Goal: Register for event/course

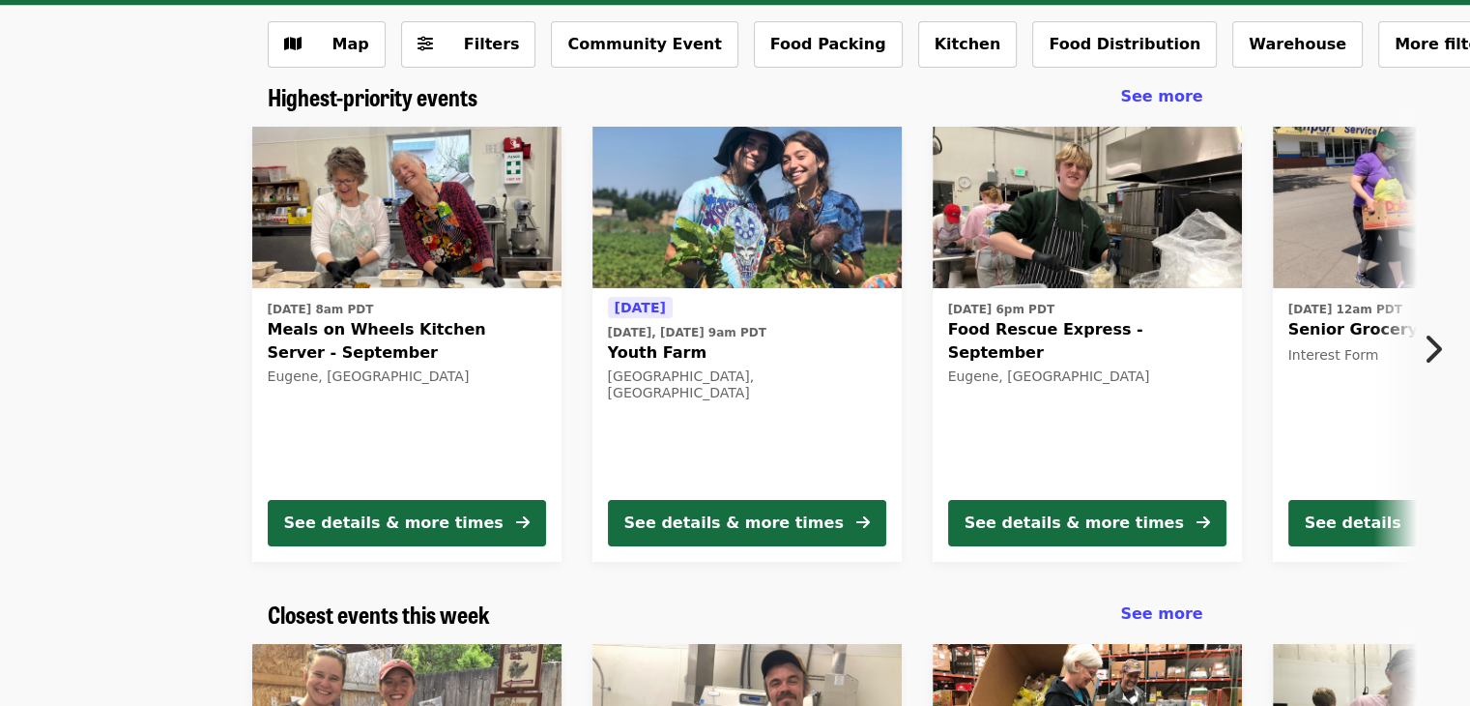
scroll to position [97, 0]
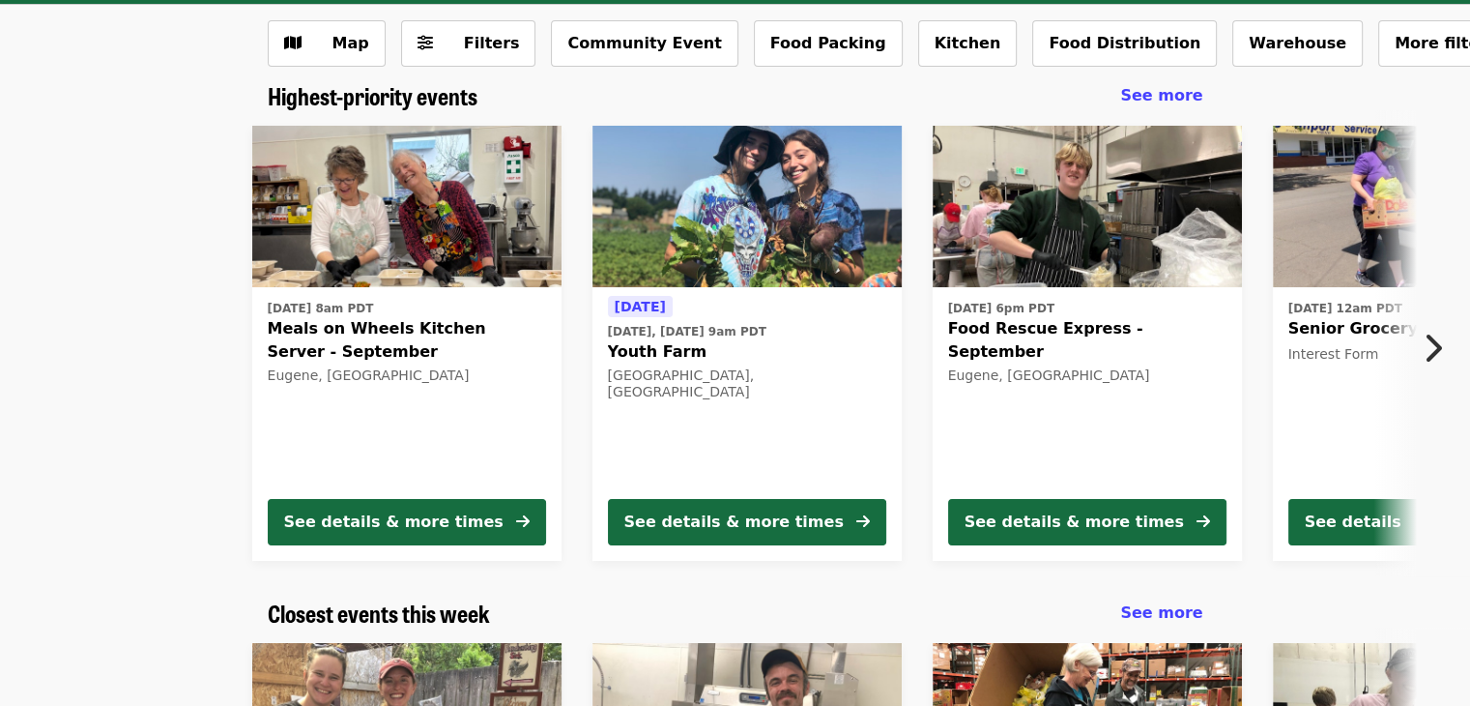
click at [1431, 342] on icon "chevron-right icon" at bounding box center [1432, 348] width 19 height 37
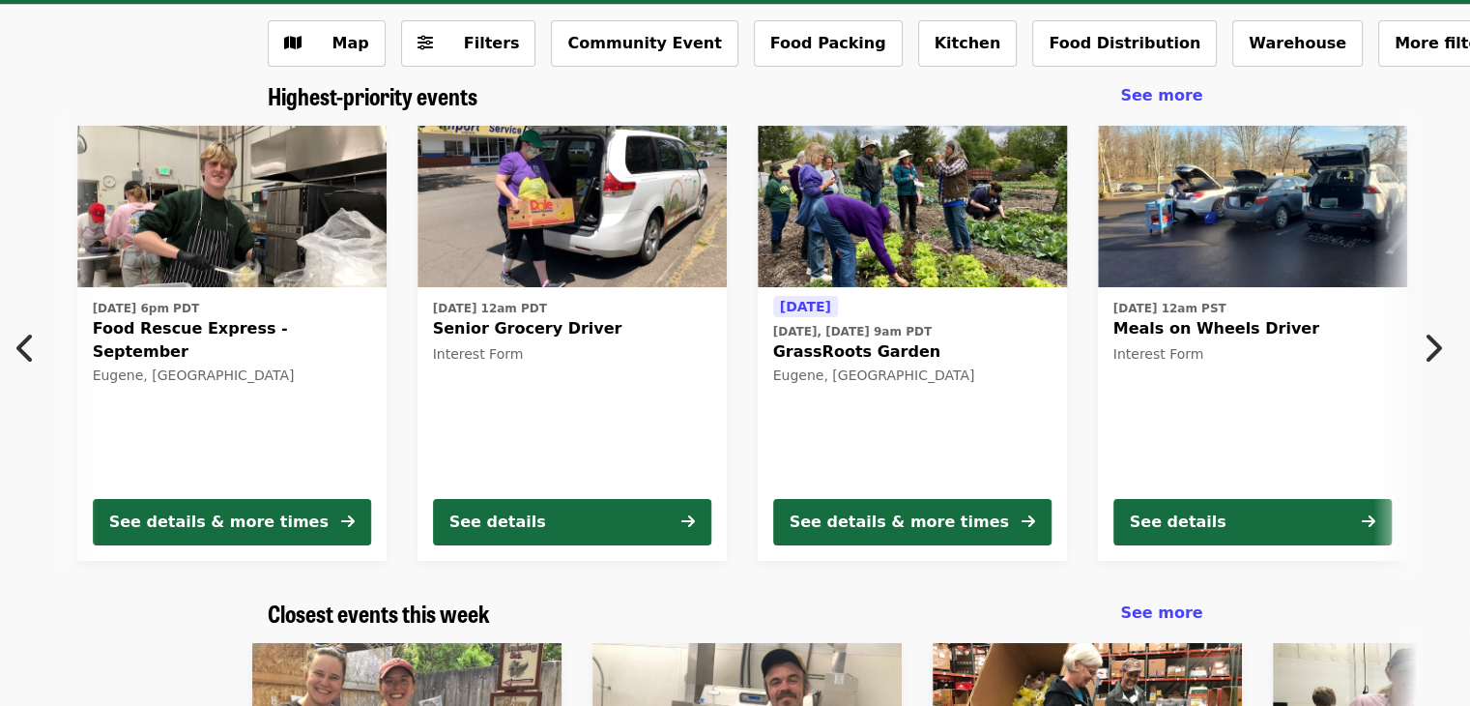
scroll to position [0, 1040]
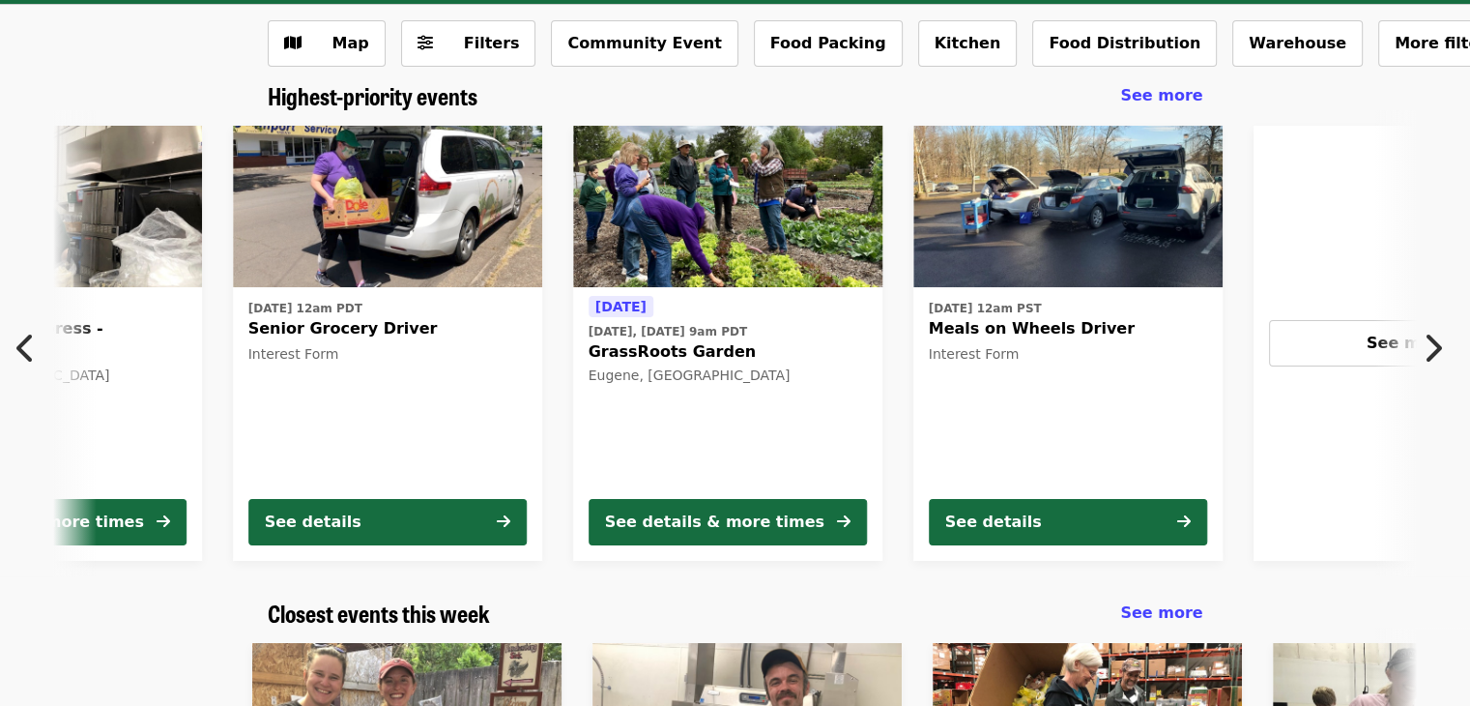
click at [26, 335] on icon "chevron-left icon" at bounding box center [25, 348] width 19 height 37
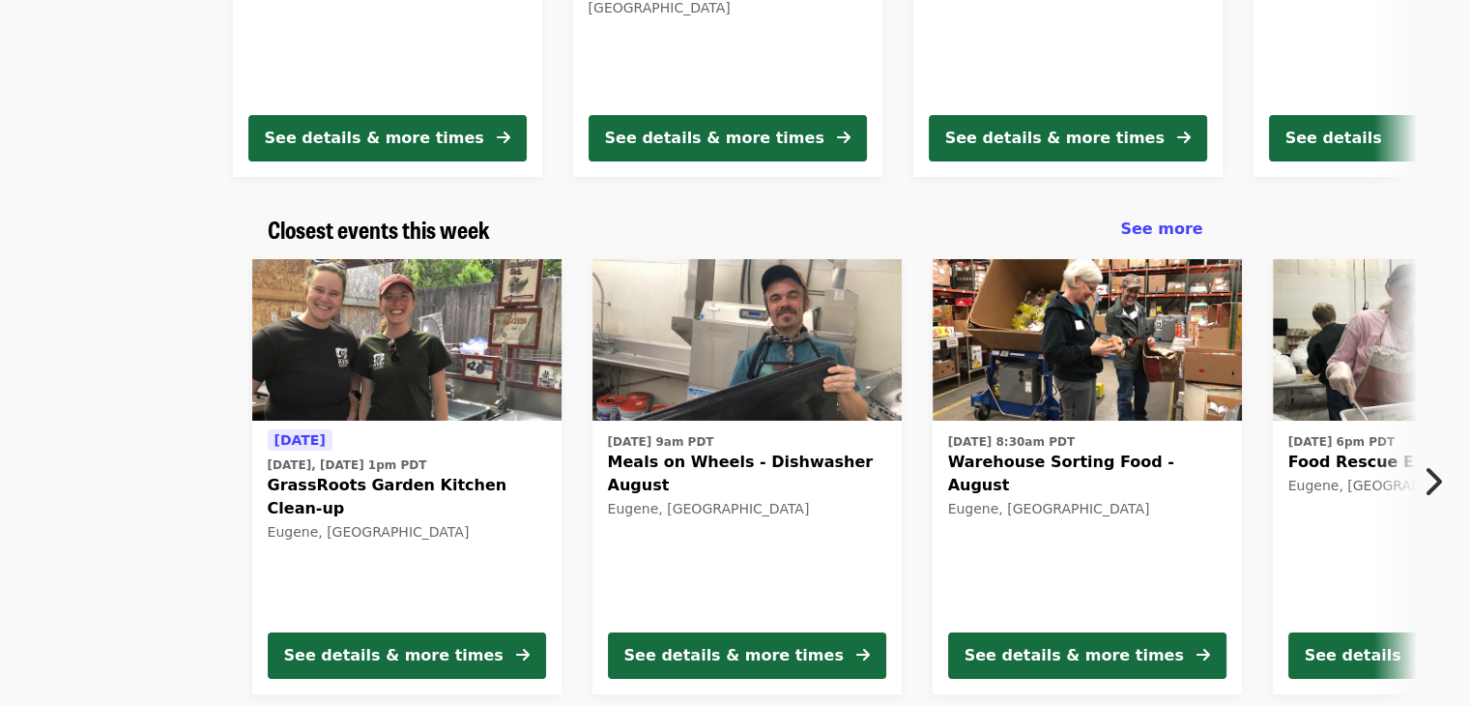
scroll to position [483, 0]
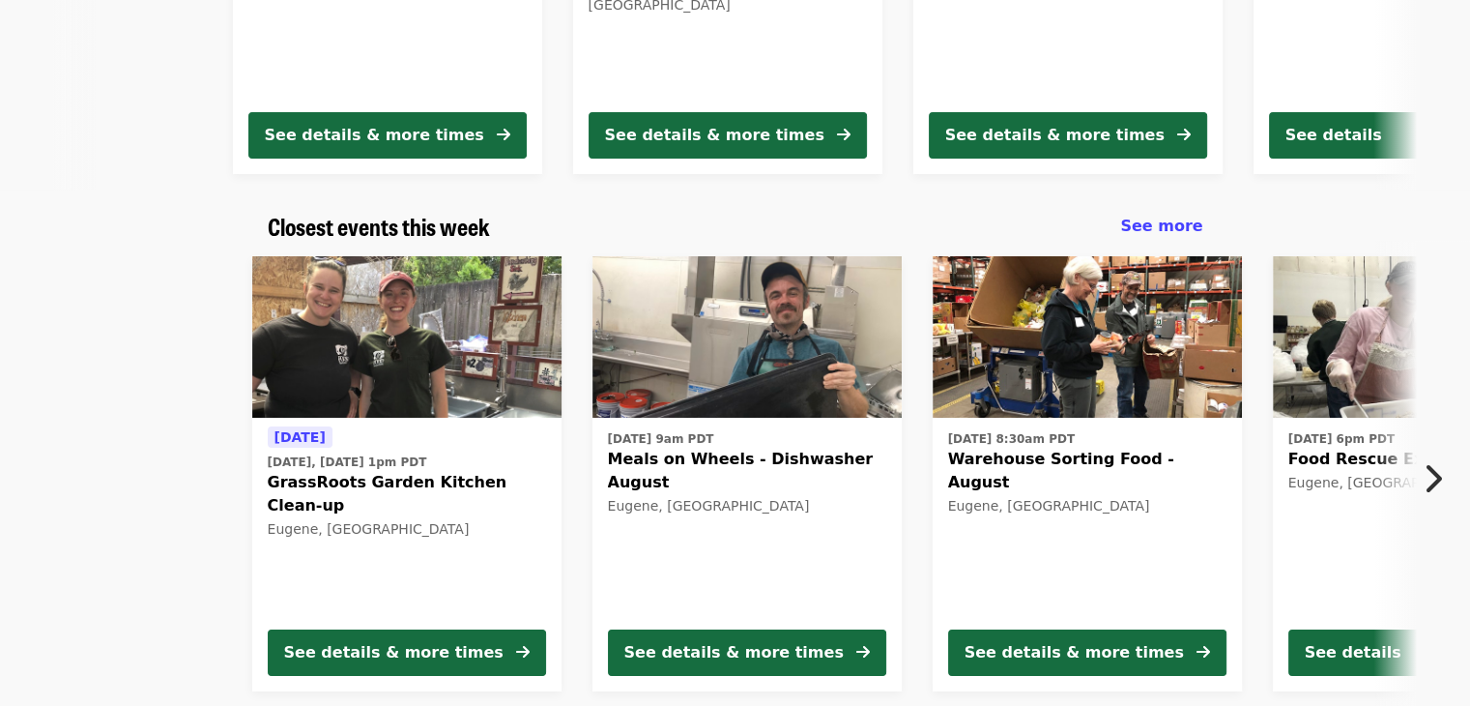
click at [1437, 480] on icon "chevron-right icon" at bounding box center [1432, 478] width 19 height 37
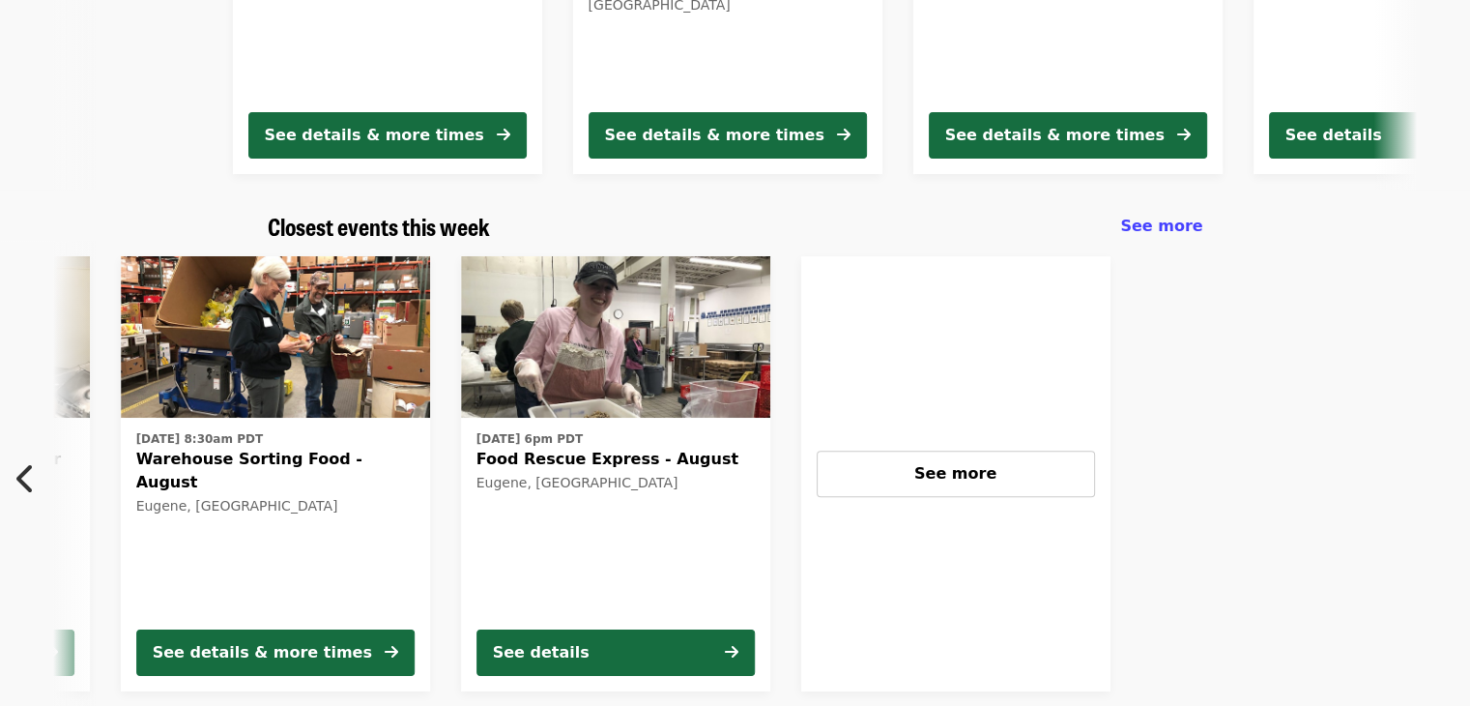
scroll to position [0, 867]
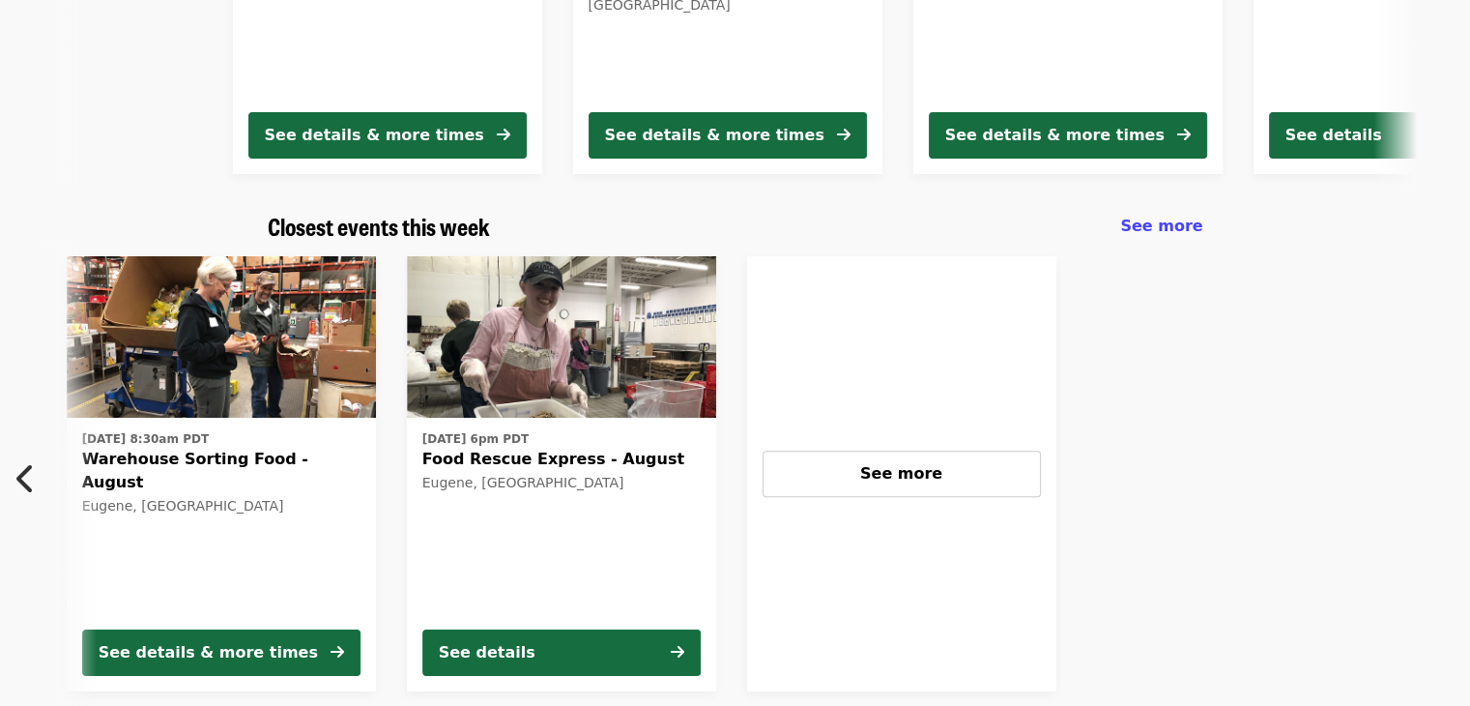
click at [19, 475] on icon "chevron-left icon" at bounding box center [25, 478] width 19 height 37
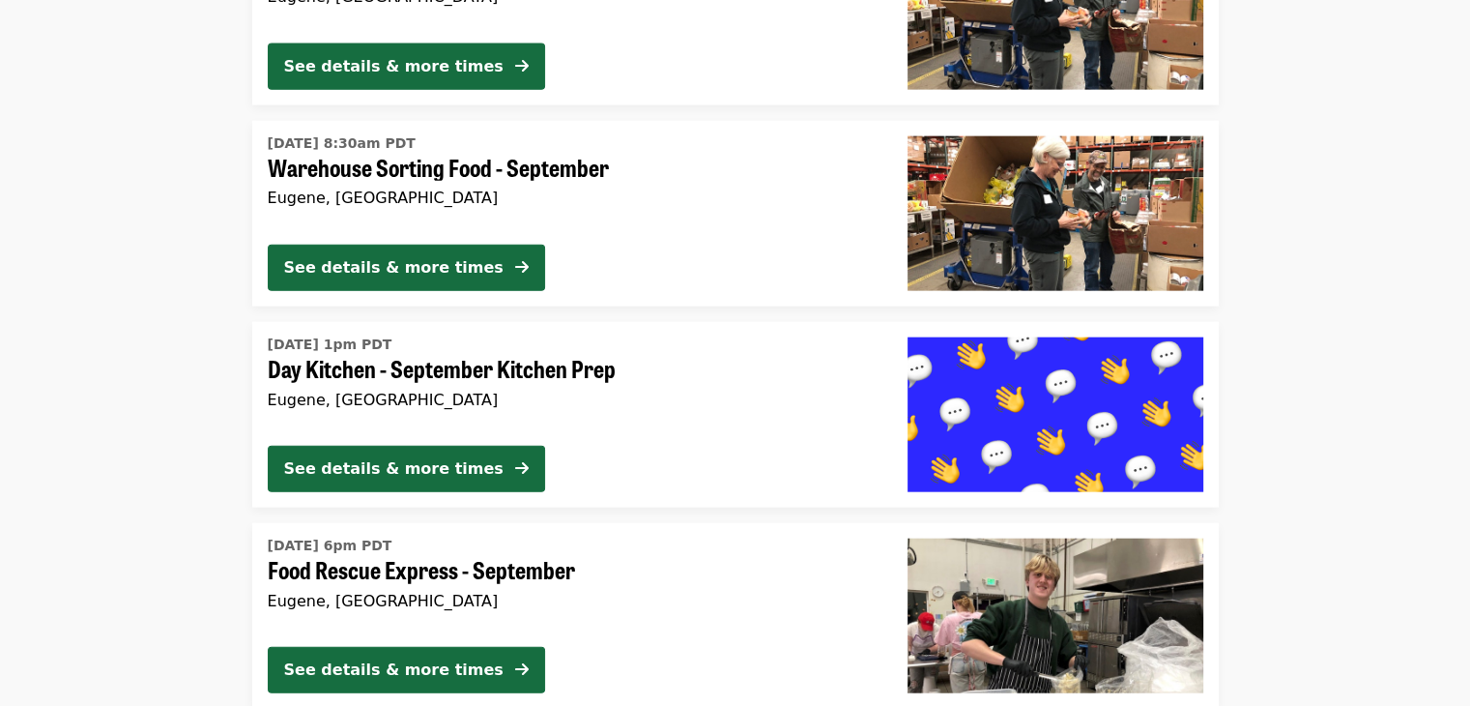
scroll to position [4544, 0]
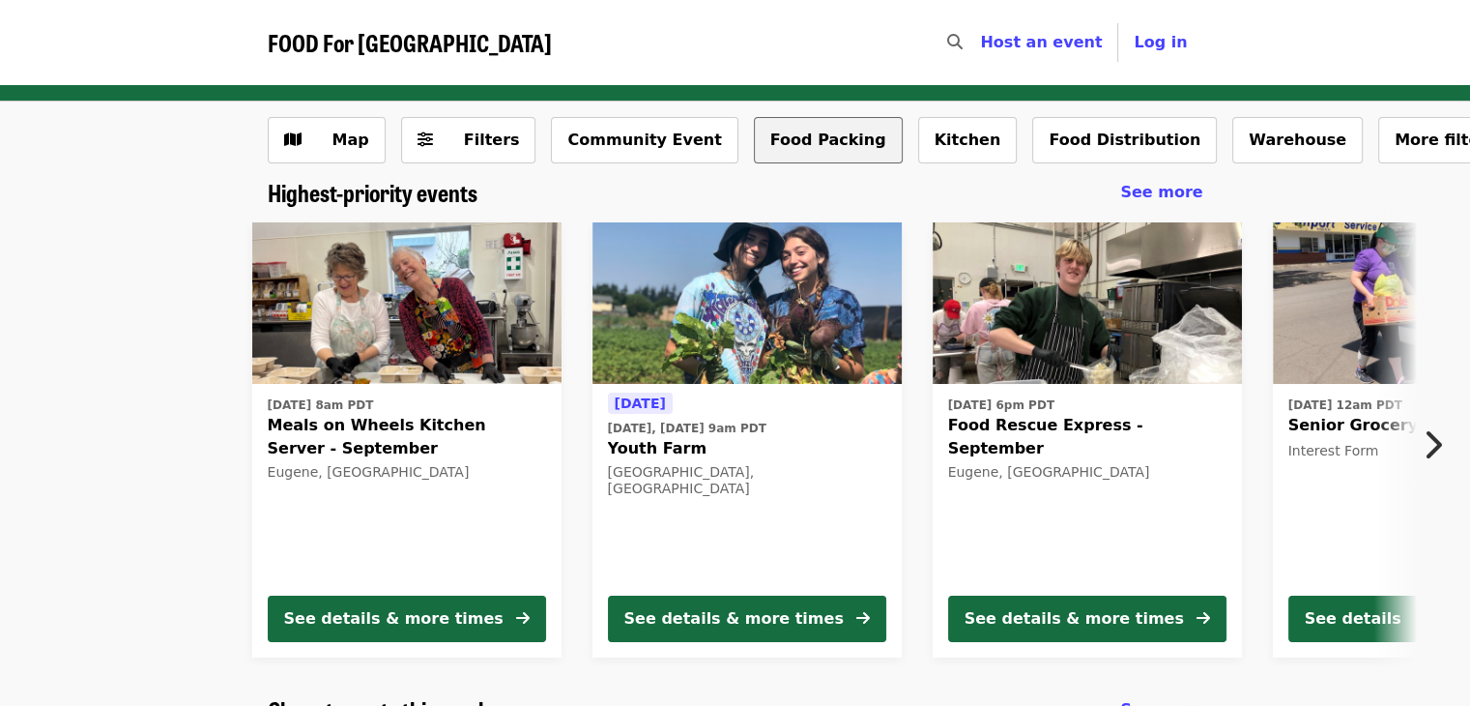
click at [763, 142] on button "Food Packing" at bounding box center [828, 140] width 149 height 46
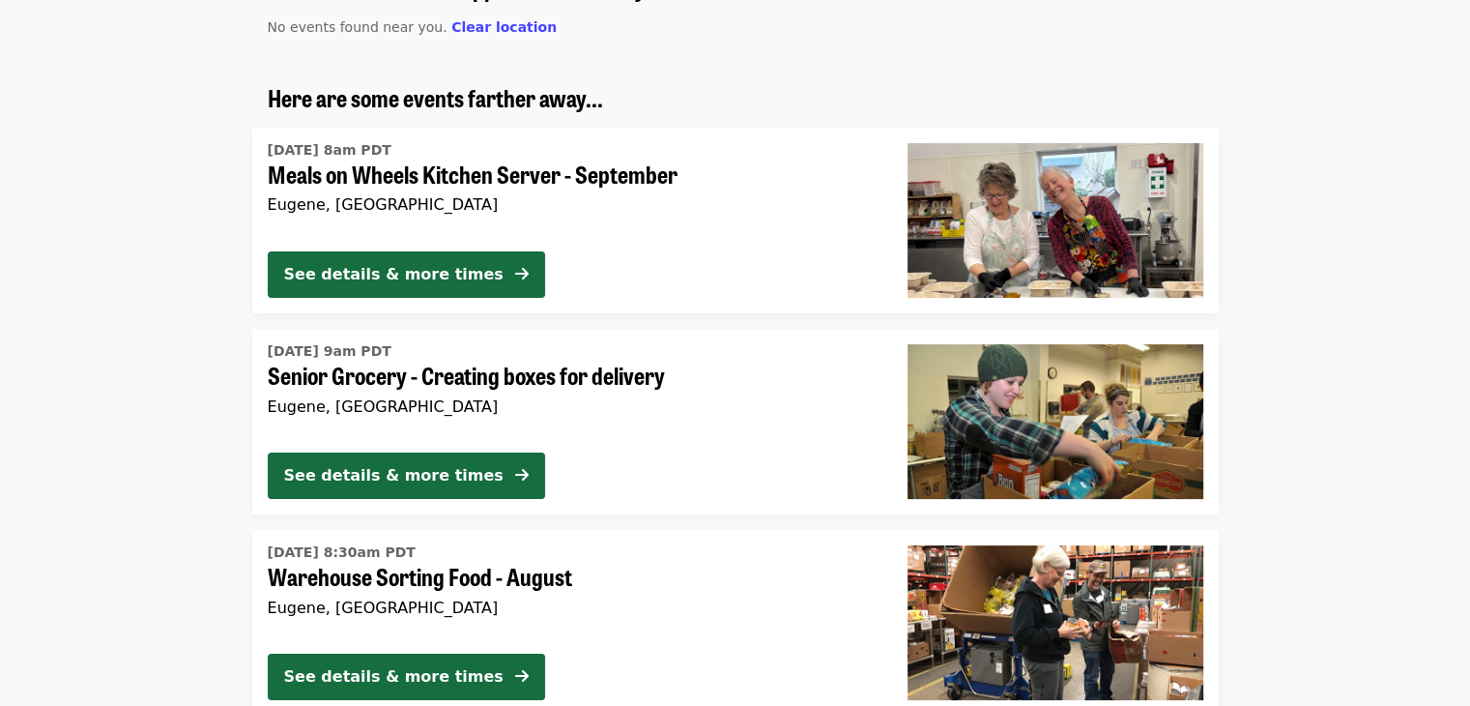
scroll to position [290, 0]
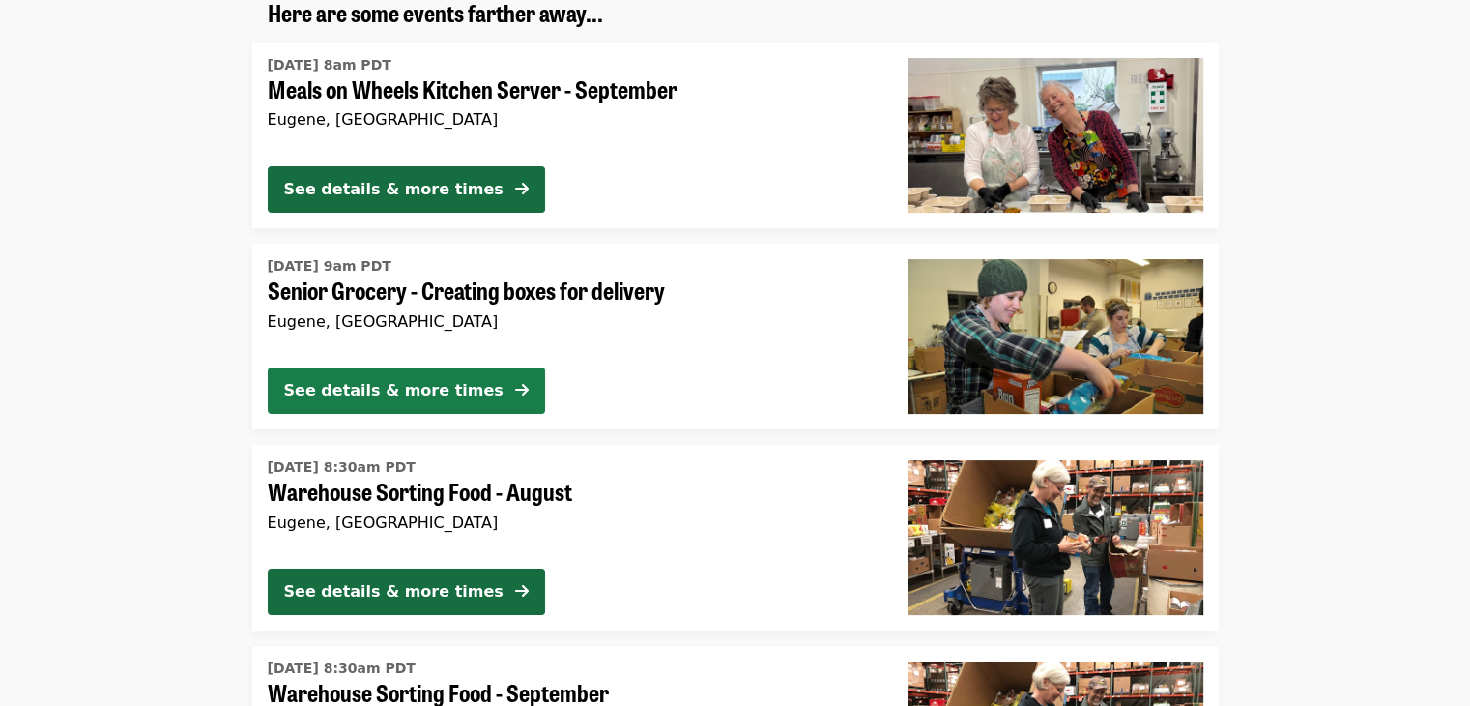
click at [457, 388] on button "See details & more times" at bounding box center [406, 390] width 277 height 46
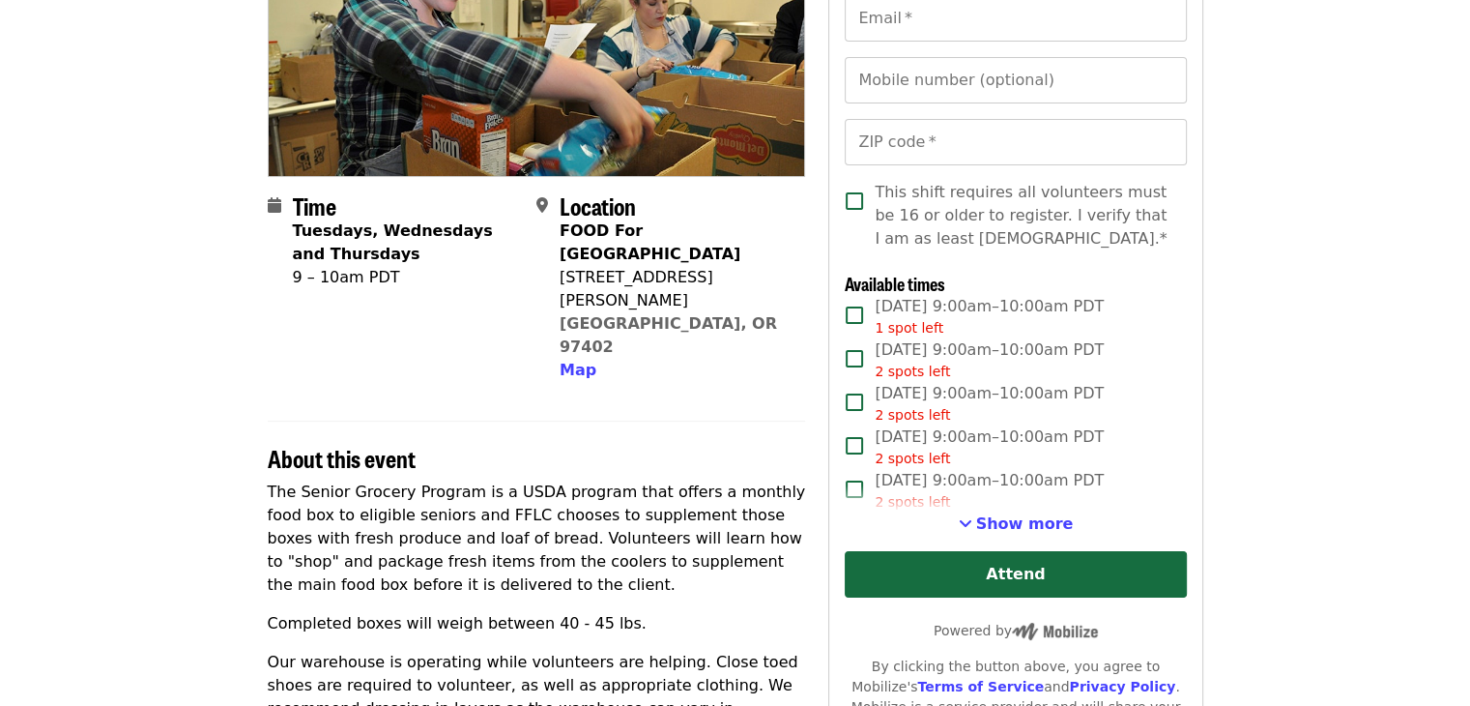
scroll to position [290, 0]
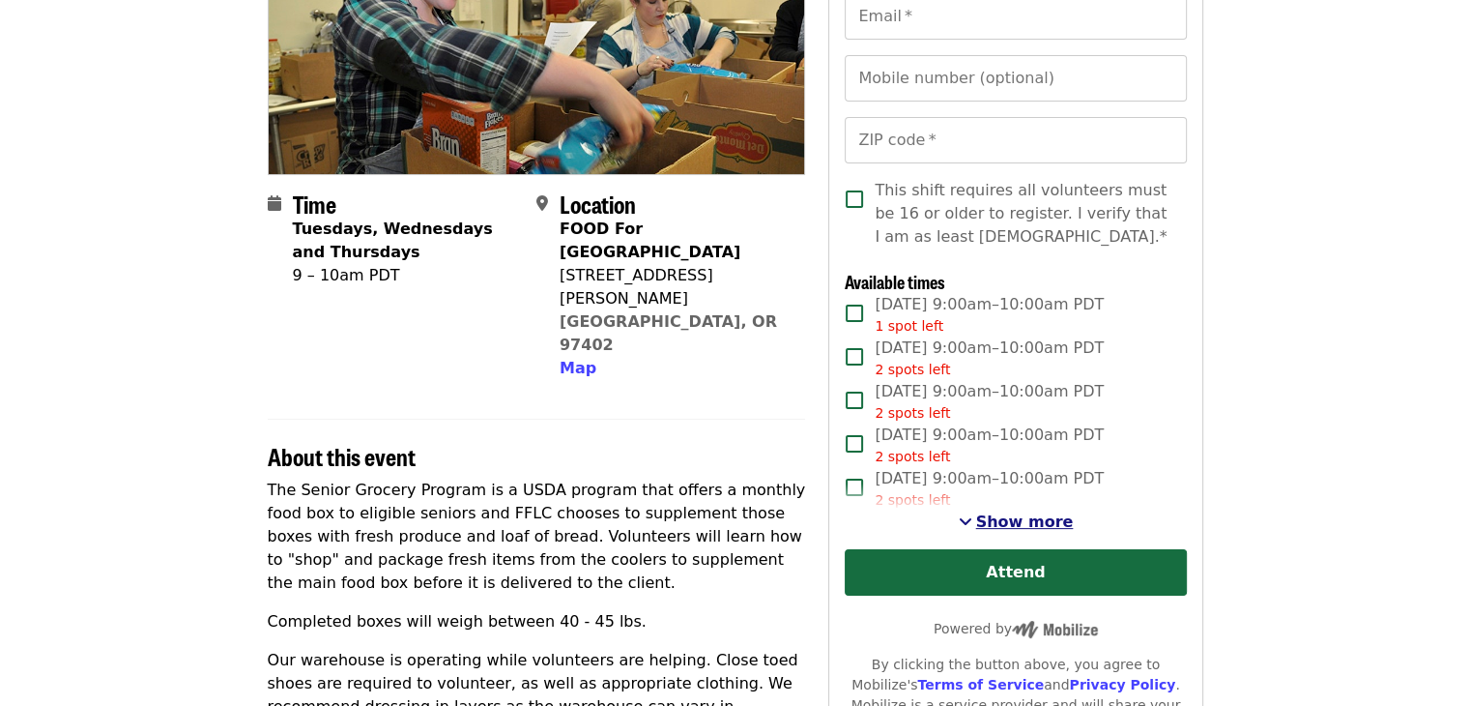
click at [1028, 528] on span "Show more" at bounding box center [1025, 521] width 98 height 18
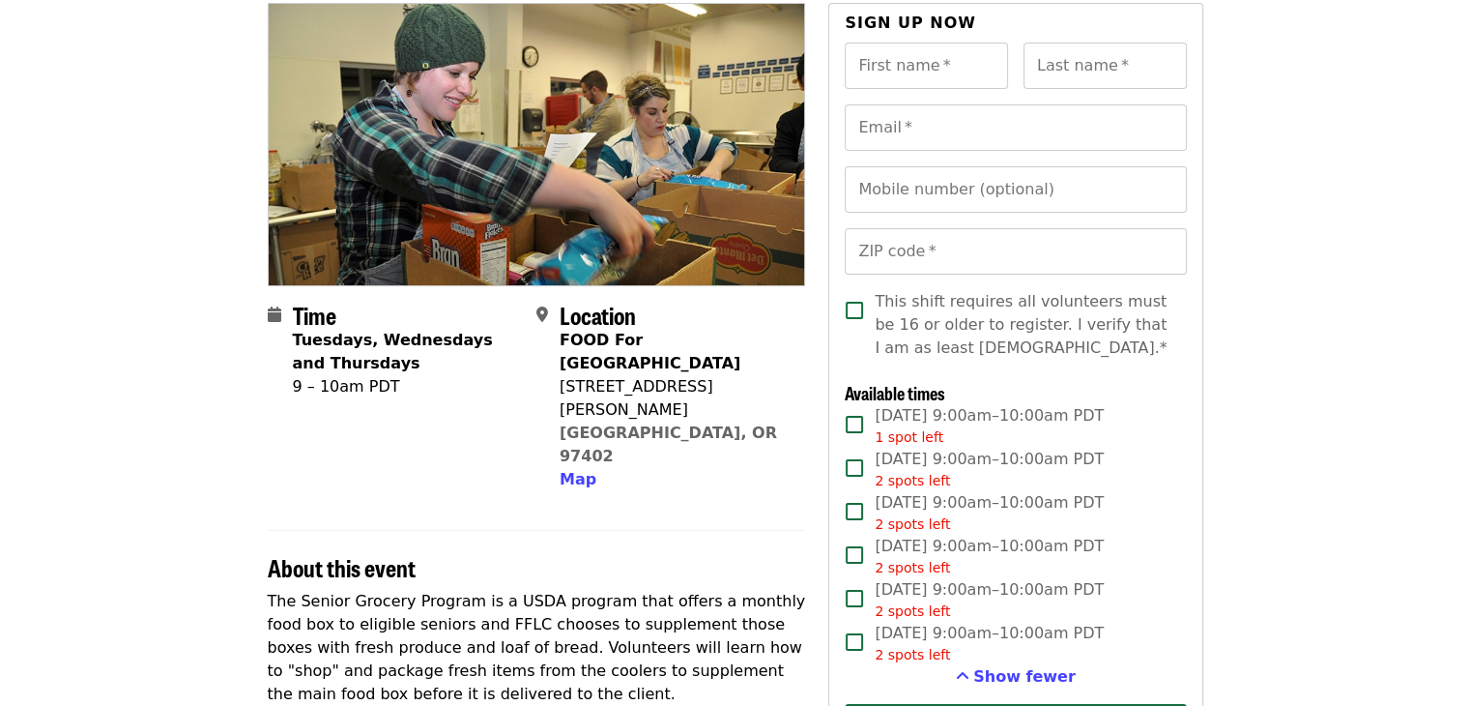
scroll to position [0, 0]
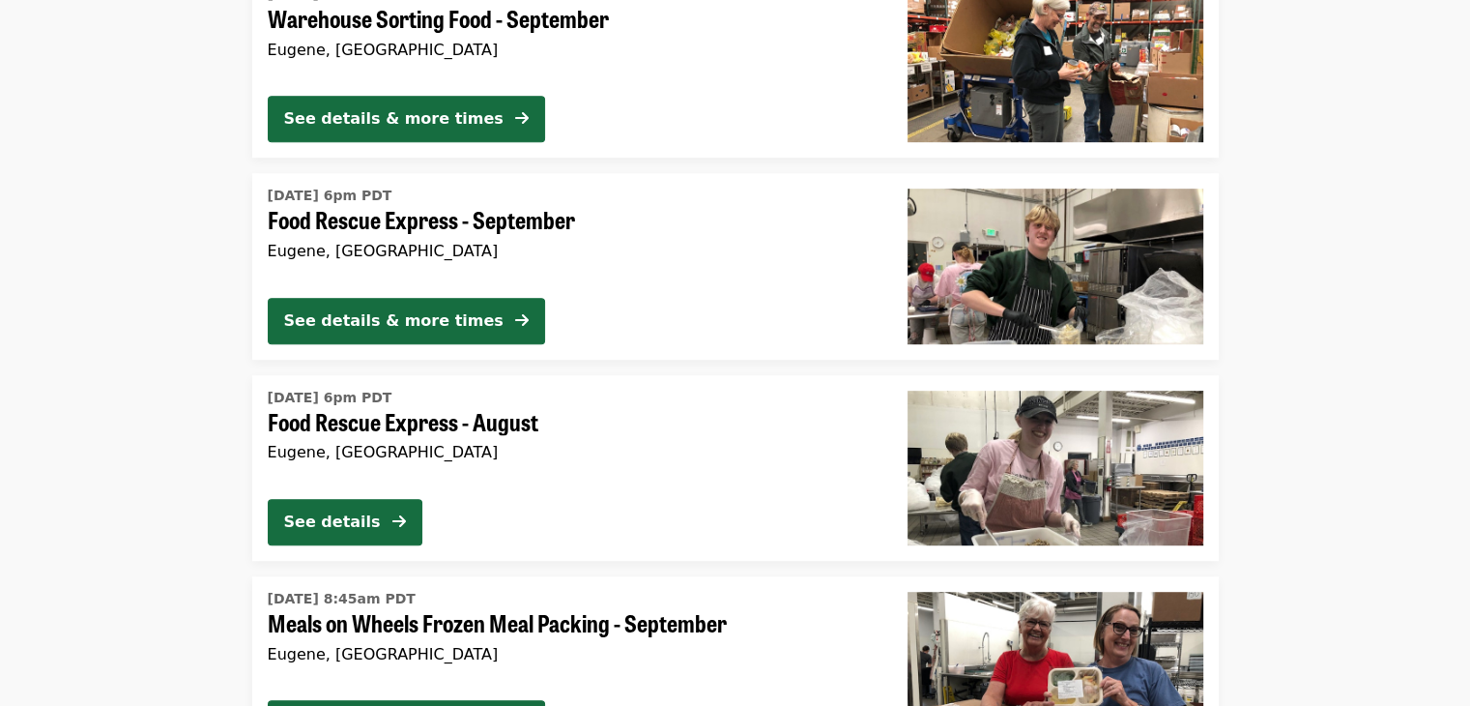
scroll to position [967, 0]
